Goal: Task Accomplishment & Management: Use online tool/utility

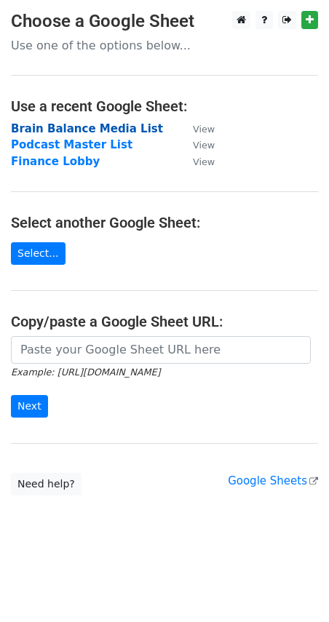
click at [45, 127] on strong "Brain Balance Media List" at bounding box center [87, 128] width 152 height 13
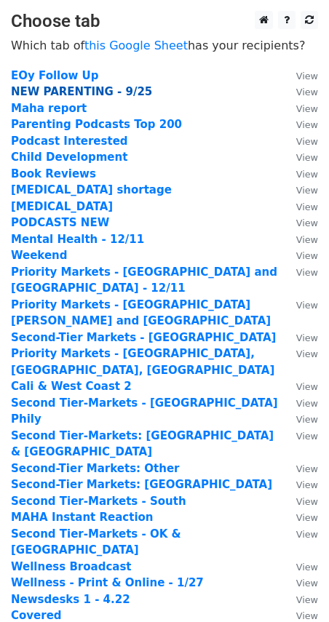
click at [47, 92] on strong "NEW PARENTING - 9/25" at bounding box center [81, 91] width 141 height 13
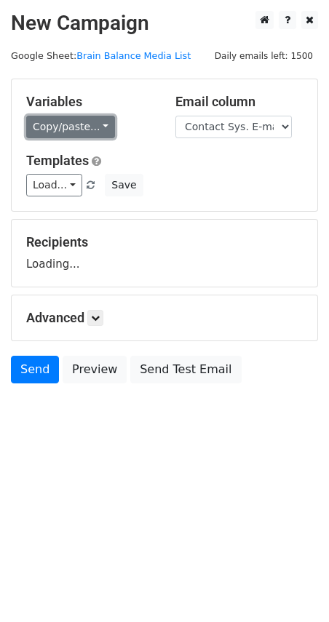
click at [44, 128] on link "Copy/paste..." at bounding box center [70, 127] width 89 height 23
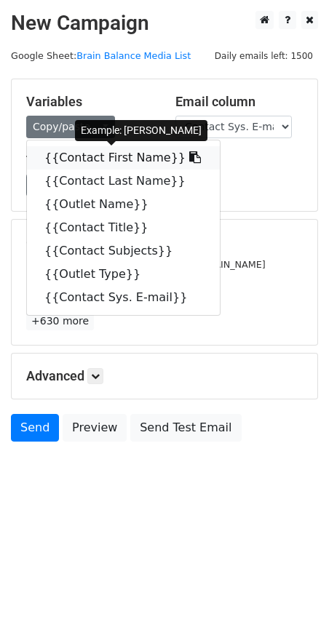
click at [68, 159] on link "{{Contact First Name}}" at bounding box center [123, 157] width 193 height 23
